Goal: Task Accomplishment & Management: Use online tool/utility

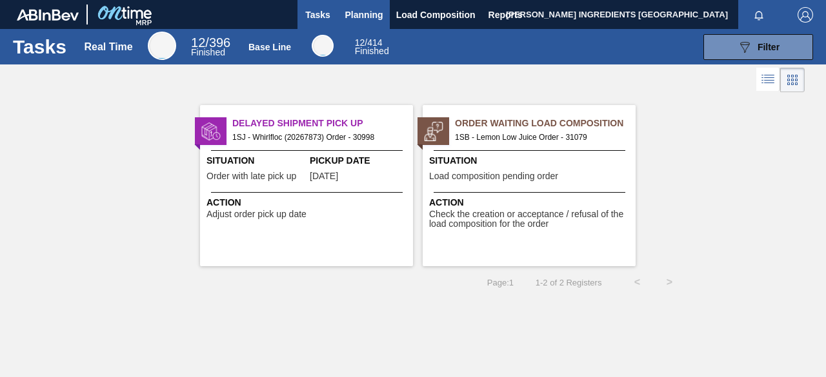
click at [362, 19] on span "Planning" at bounding box center [364, 14] width 38 height 15
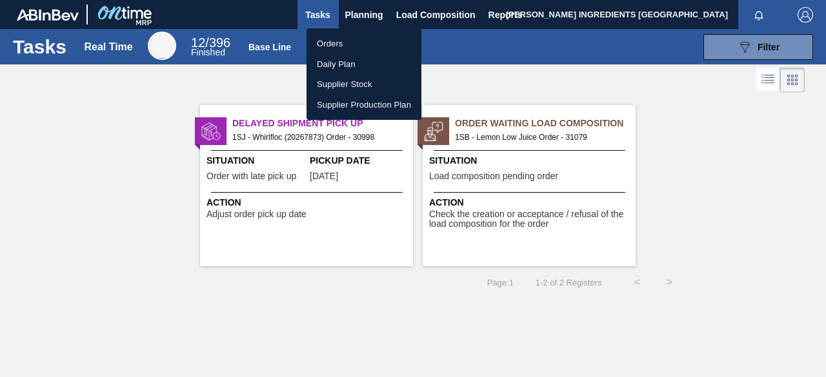
click at [343, 43] on li "Orders" at bounding box center [363, 44] width 115 height 21
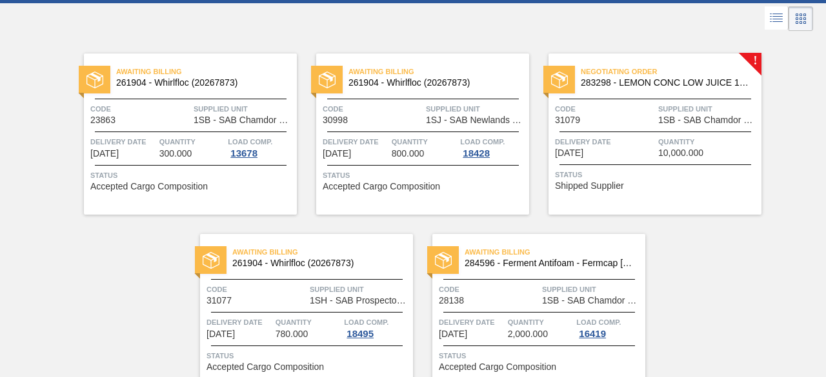
scroll to position [126, 0]
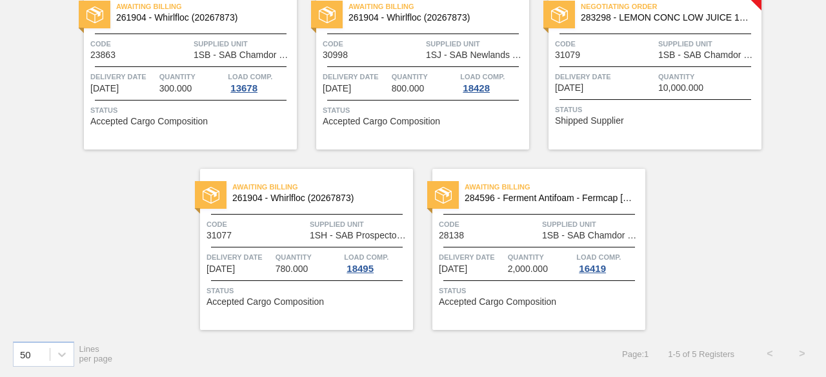
click at [648, 92] on div "Delivery Date 08/28/2025" at bounding box center [605, 81] width 100 height 23
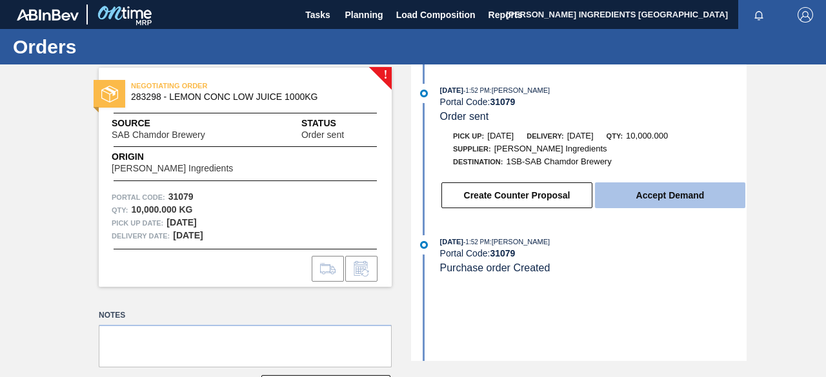
click at [649, 203] on button "Accept Demand" at bounding box center [670, 196] width 150 height 26
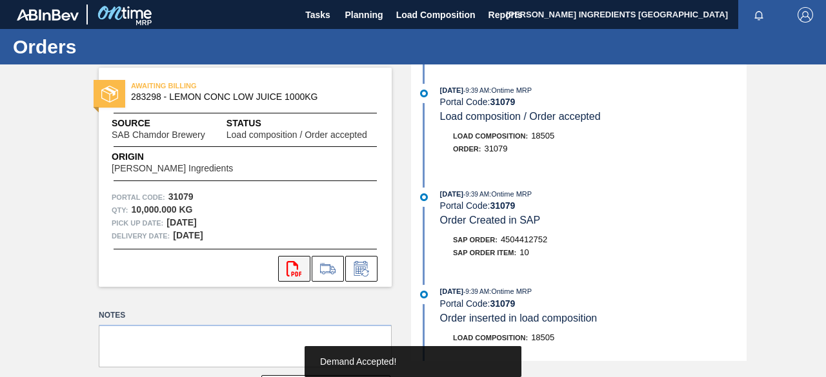
click at [297, 270] on icon "svg{fill:#ff0000}" at bounding box center [293, 268] width 15 height 15
